Goal: Information Seeking & Learning: Understand process/instructions

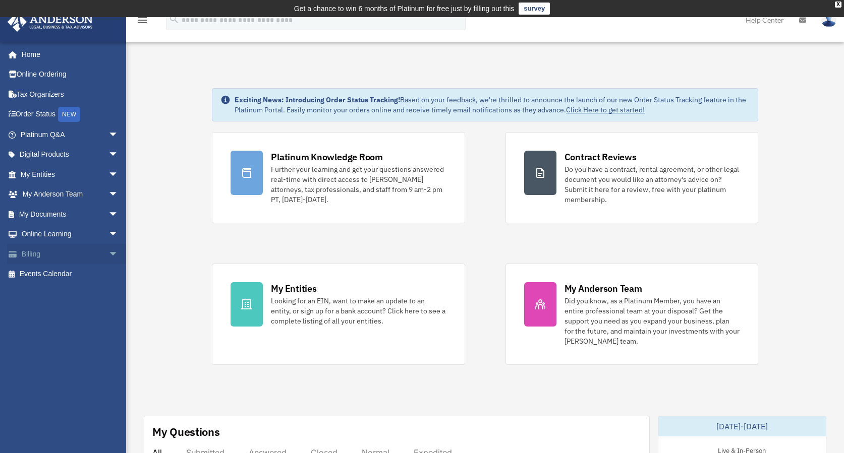
click at [40, 251] on link "Billing arrow_drop_down" at bounding box center [70, 254] width 127 height 20
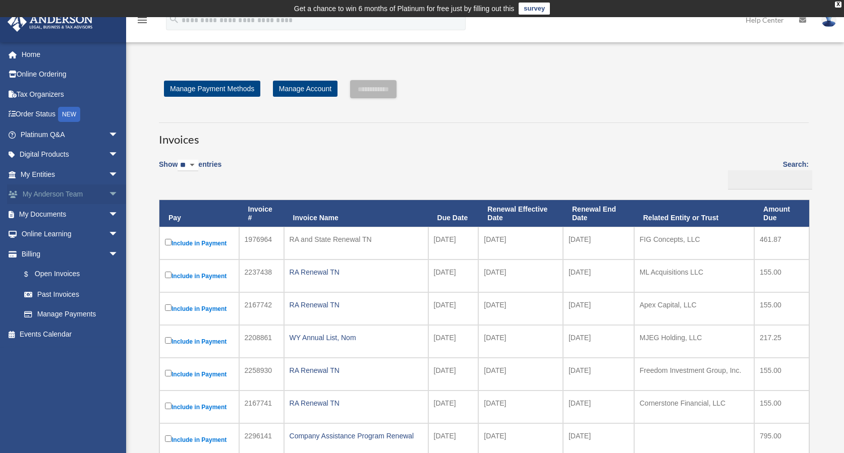
click at [81, 190] on link "My [PERSON_NAME] Team arrow_drop_down" at bounding box center [70, 195] width 127 height 20
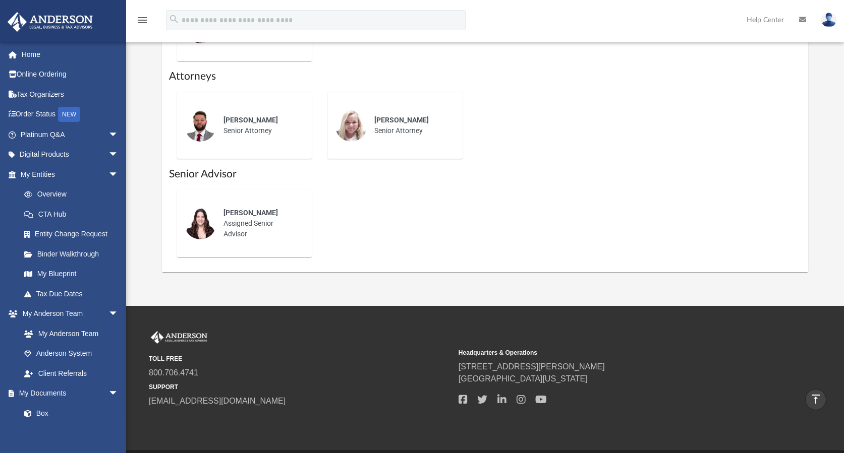
scroll to position [504, 0]
click at [249, 215] on span "[PERSON_NAME]" at bounding box center [250, 212] width 54 height 8
click at [243, 230] on div "[PERSON_NAME] Assigned Senior Advisor" at bounding box center [260, 223] width 88 height 46
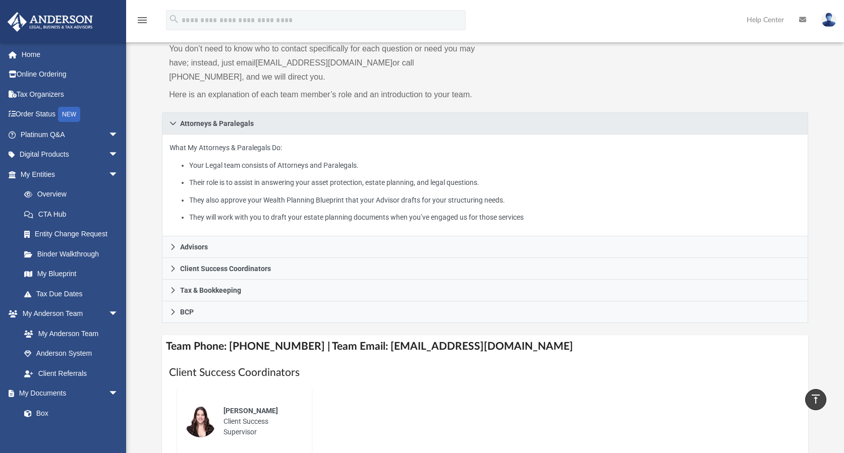
scroll to position [0, 0]
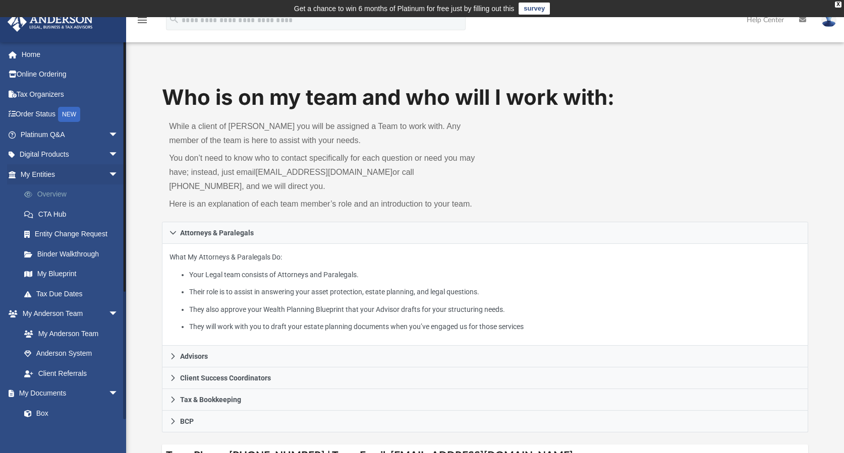
click at [44, 197] on link "Overview" at bounding box center [73, 195] width 119 height 20
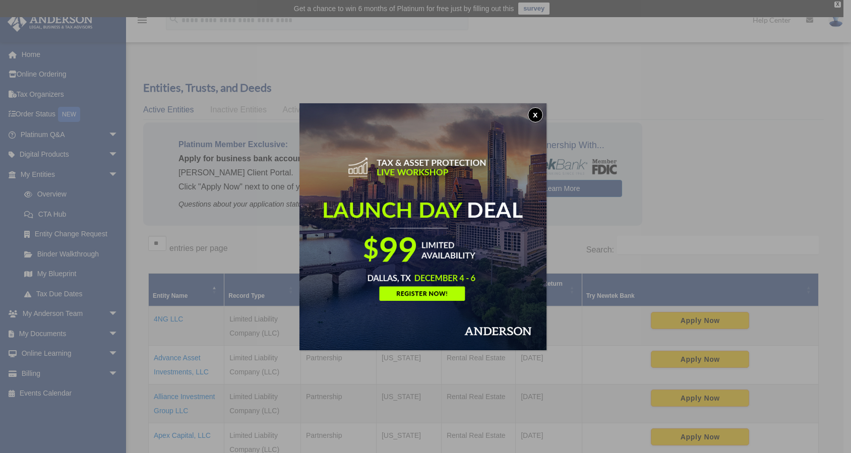
click at [535, 113] on button "x" at bounding box center [535, 114] width 15 height 15
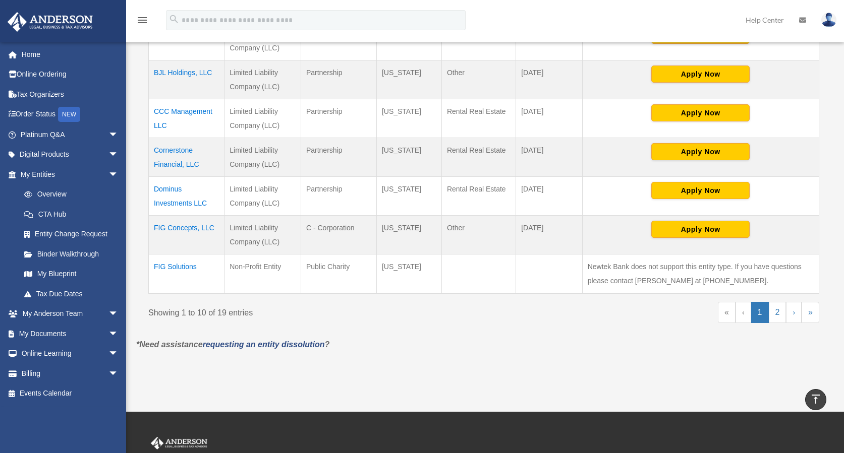
scroll to position [403, 0]
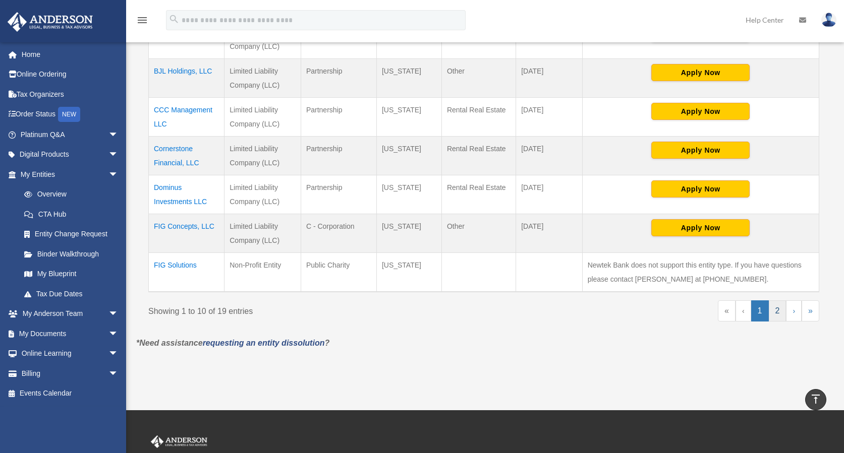
click at [782, 313] on link "2" at bounding box center [777, 310] width 18 height 21
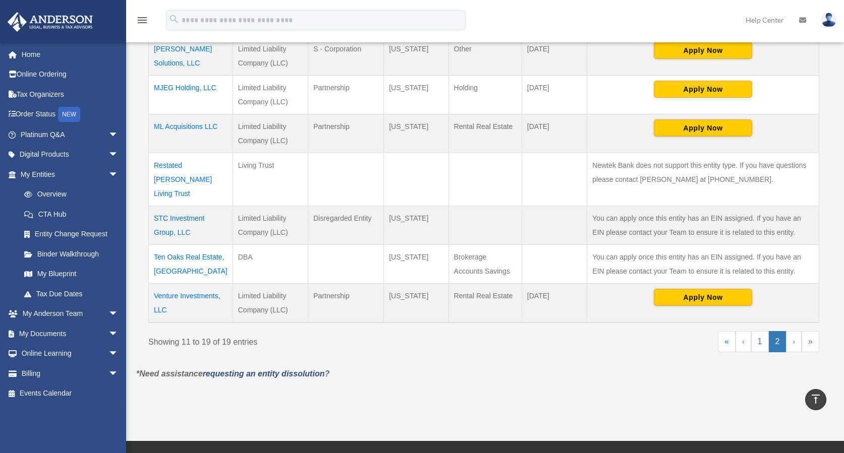
scroll to position [353, 0]
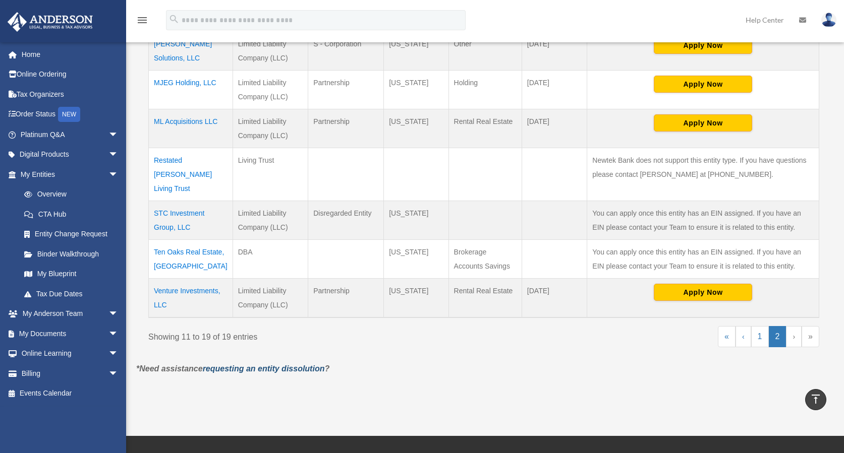
click at [278, 365] on link "requesting an entity dissolution" at bounding box center [264, 369] width 122 height 9
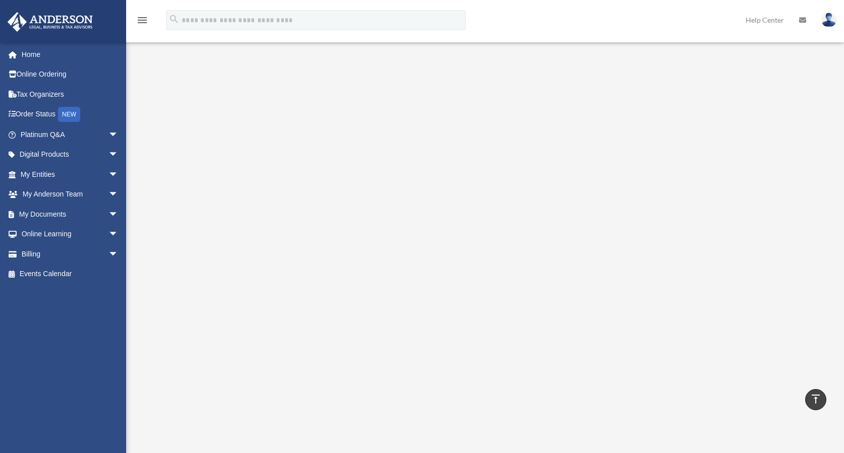
scroll to position [101, 0]
